Goal: Navigation & Orientation: Find specific page/section

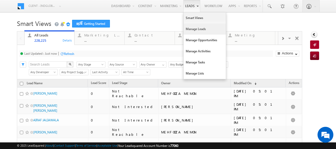
click at [197, 27] on link "Manage Leads" at bounding box center [204, 28] width 42 height 11
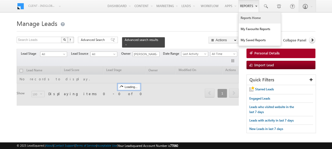
click at [253, 16] on link "Reports Home" at bounding box center [259, 17] width 42 height 11
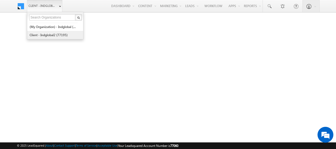
click at [53, 34] on link "Client - indglobal2 (77195)" at bounding box center [53, 35] width 48 height 8
